Goal: Information Seeking & Learning: Learn about a topic

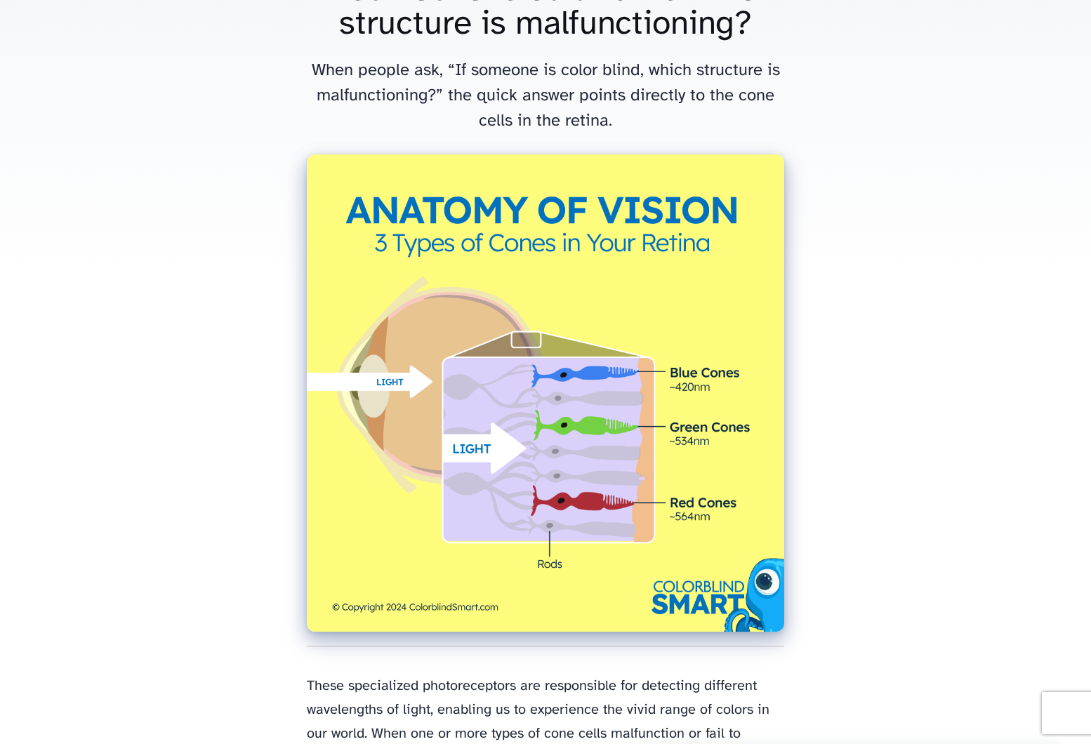
scroll to position [173, 0]
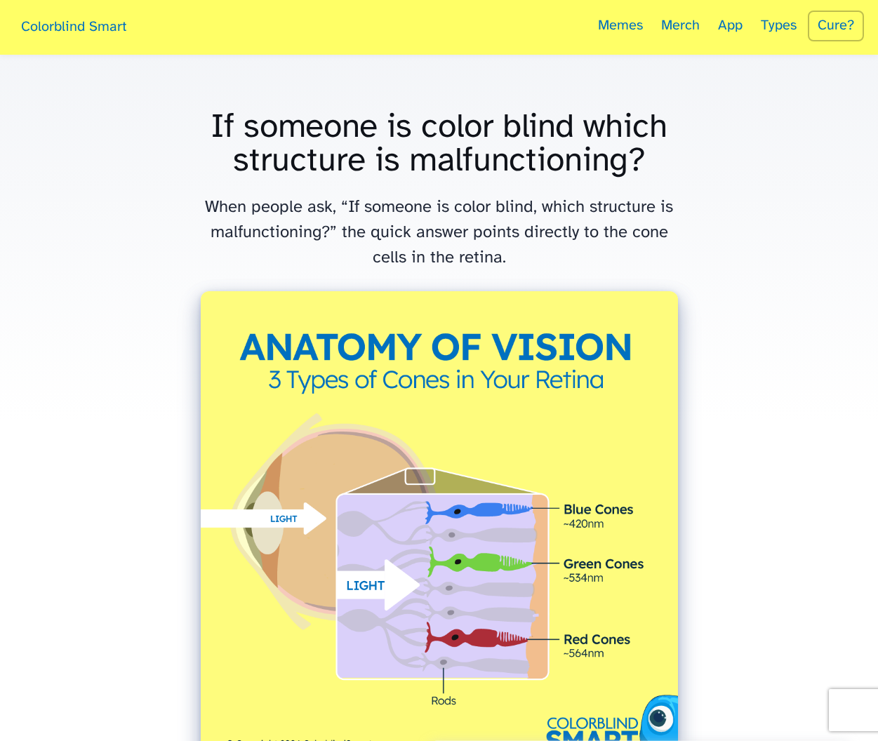
click at [107, 30] on link "Colorblind Smart" at bounding box center [73, 29] width 119 height 46
